Goal: Information Seeking & Learning: Understand process/instructions

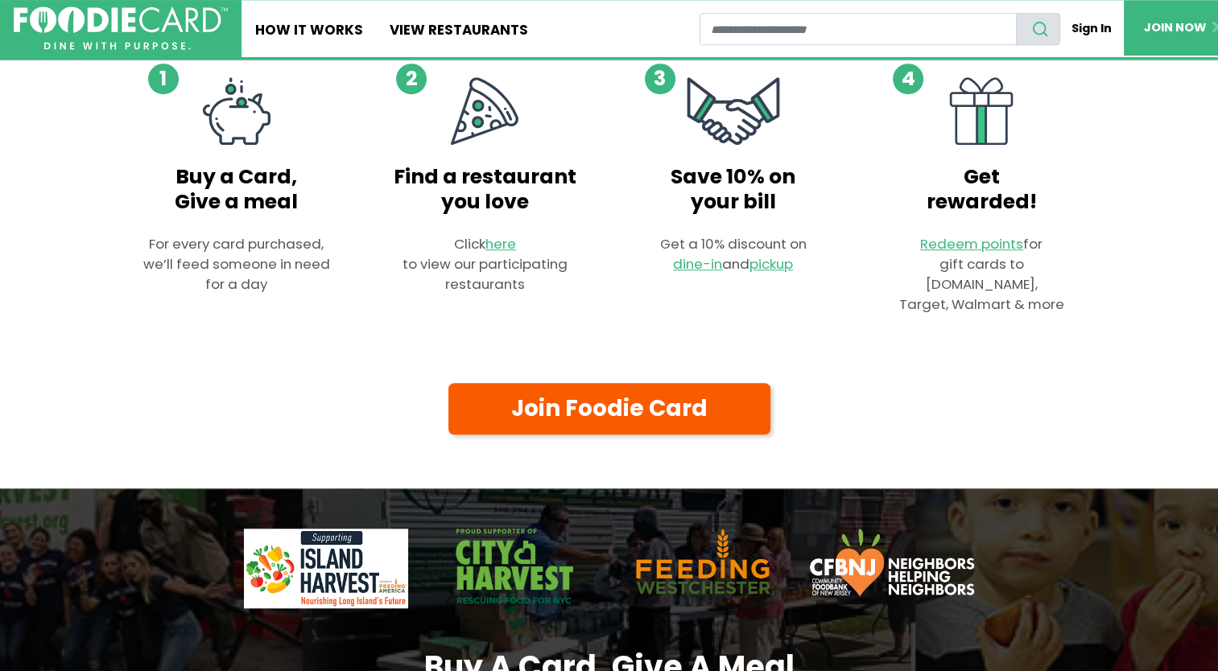
scroll to position [1046, 0]
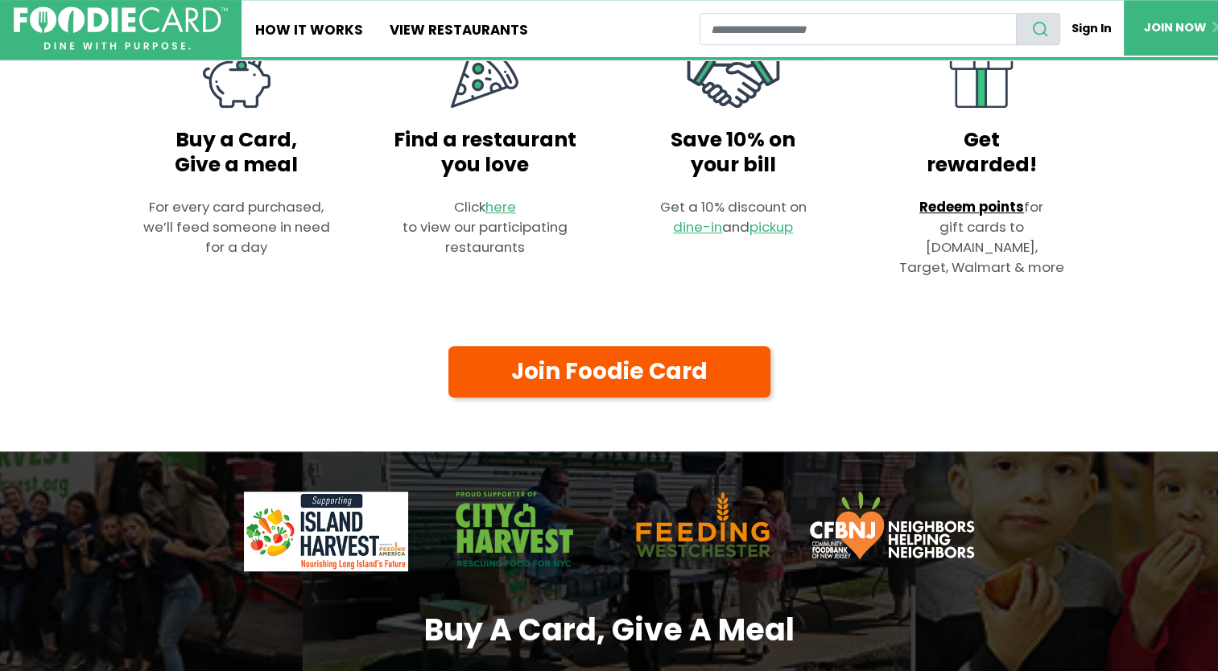
click at [969, 205] on link "Redeem points" at bounding box center [971, 206] width 105 height 19
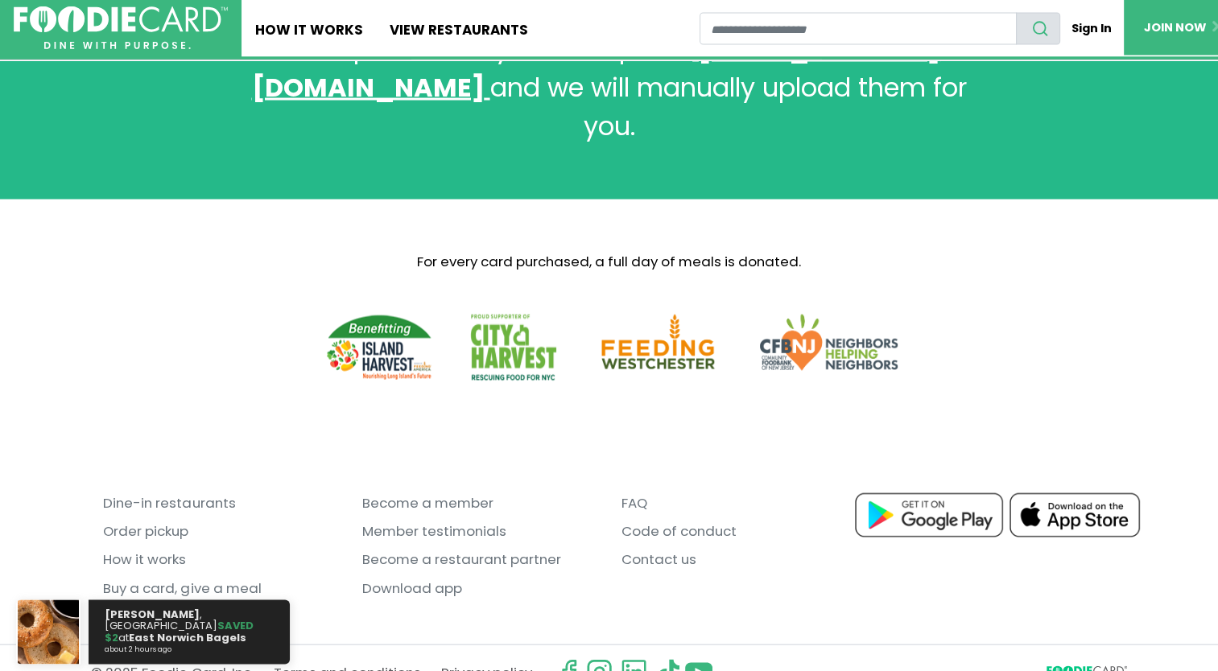
scroll to position [3112, 0]
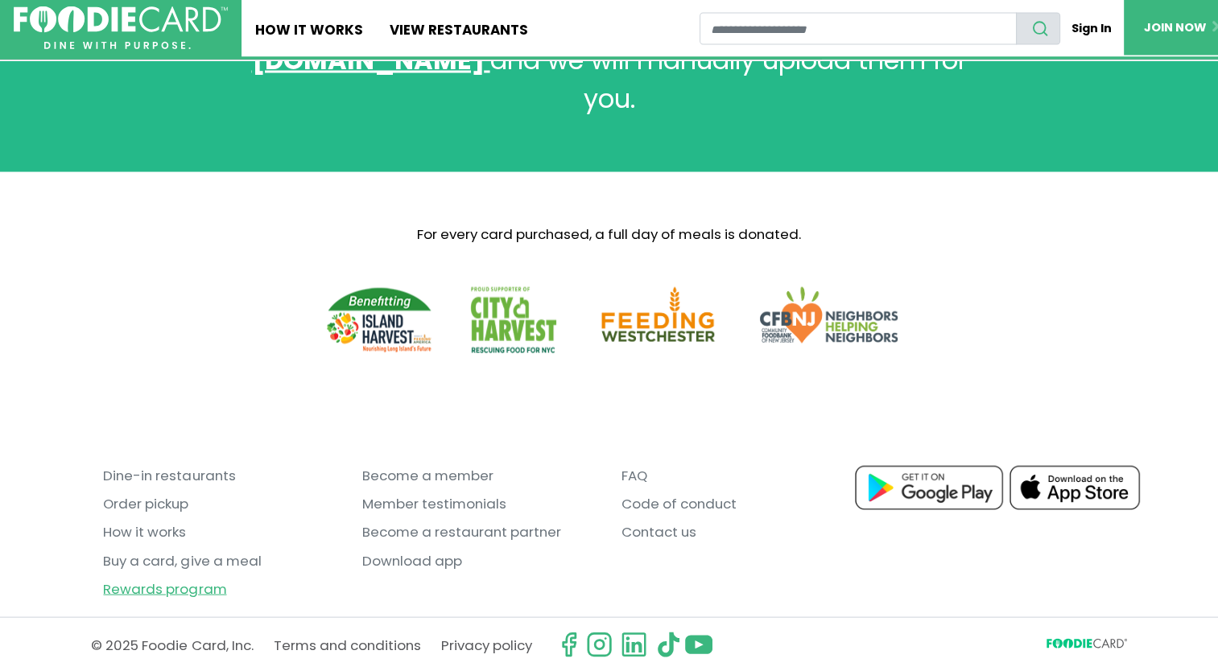
click at [160, 584] on link "Rewards program" at bounding box center [220, 590] width 235 height 28
